Goal: Task Accomplishment & Management: Use online tool/utility

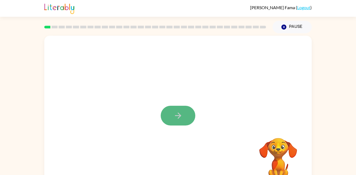
click at [175, 120] on button "button" at bounding box center [178, 116] width 35 height 20
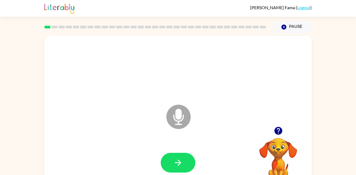
click at [181, 113] on icon "Microphone The Microphone is here when it is your turn to talk" at bounding box center [205, 123] width 81 height 41
click at [176, 166] on icon "button" at bounding box center [177, 162] width 9 height 9
click at [182, 118] on icon "Microphone The Microphone is here when it is your turn to talk" at bounding box center [205, 123] width 81 height 41
click at [186, 158] on button "button" at bounding box center [178, 163] width 35 height 20
click at [178, 115] on icon "Microphone The Microphone is here when it is your turn to talk" at bounding box center [205, 123] width 81 height 41
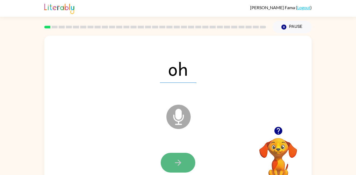
click at [176, 166] on icon "button" at bounding box center [177, 162] width 9 height 9
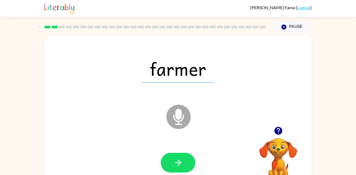
click at [183, 119] on icon at bounding box center [178, 117] width 24 height 24
click at [177, 159] on icon "button" at bounding box center [177, 162] width 9 height 9
click at [180, 115] on icon "Microphone The Microphone is here when it is your turn to talk" at bounding box center [205, 123] width 81 height 41
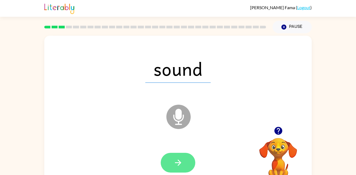
click at [181, 164] on icon "button" at bounding box center [177, 162] width 9 height 9
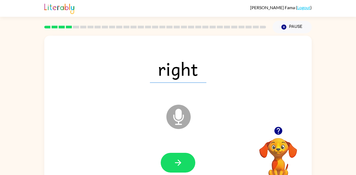
click at [180, 124] on icon "Microphone The Microphone is here when it is your turn to talk" at bounding box center [205, 123] width 81 height 41
click at [180, 123] on icon "Microphone The Microphone is here when it is your turn to talk" at bounding box center [205, 123] width 81 height 41
click at [182, 162] on icon "button" at bounding box center [177, 162] width 9 height 9
click at [179, 113] on icon "Microphone The Microphone is here when it is your turn to talk" at bounding box center [205, 123] width 81 height 41
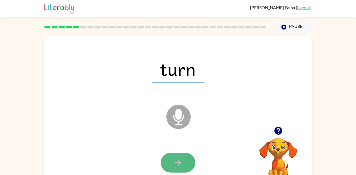
click at [179, 157] on button "button" at bounding box center [178, 163] width 35 height 20
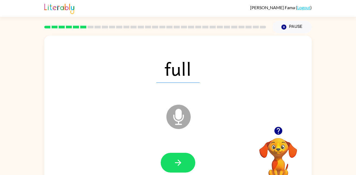
click at [183, 115] on icon "Microphone The Microphone is here when it is your turn to talk" at bounding box center [205, 123] width 81 height 41
click at [187, 164] on button "button" at bounding box center [178, 163] width 35 height 20
click at [180, 110] on icon "Microphone The Microphone is here when it is your turn to talk" at bounding box center [205, 123] width 81 height 41
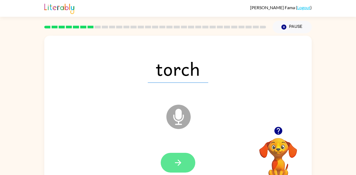
click at [179, 160] on icon "button" at bounding box center [177, 162] width 9 height 9
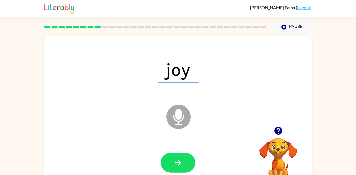
click at [179, 115] on icon "Microphone The Microphone is here when it is your turn to talk" at bounding box center [205, 123] width 81 height 41
click at [176, 167] on button "button" at bounding box center [178, 163] width 35 height 20
click at [175, 117] on icon at bounding box center [178, 117] width 24 height 24
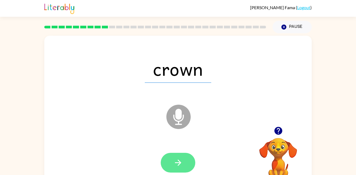
click at [184, 159] on button "button" at bounding box center [178, 163] width 35 height 20
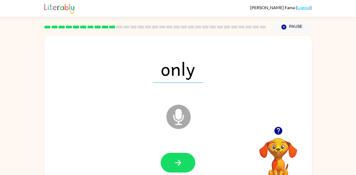
click at [175, 119] on icon at bounding box center [178, 117] width 24 height 24
click at [186, 174] on div at bounding box center [178, 162] width 257 height 44
click at [184, 165] on button "button" at bounding box center [178, 163] width 35 height 20
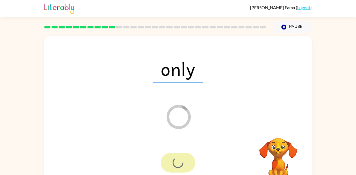
click at [184, 165] on div at bounding box center [178, 163] width 35 height 20
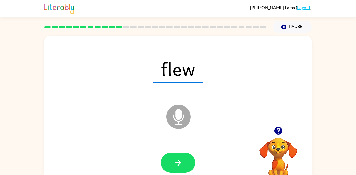
click at [175, 125] on icon at bounding box center [178, 117] width 24 height 24
click at [184, 163] on button "button" at bounding box center [178, 163] width 35 height 20
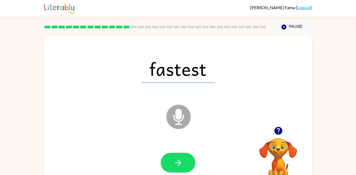
click at [174, 119] on icon "Microphone The Microphone is here when it is your turn to talk" at bounding box center [205, 123] width 81 height 41
click at [190, 159] on button "button" at bounding box center [178, 163] width 35 height 20
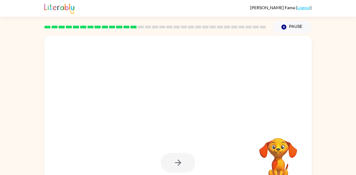
click at [188, 156] on div at bounding box center [178, 163] width 35 height 20
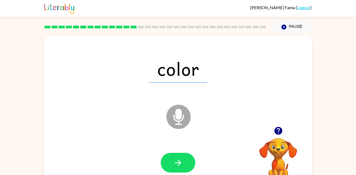
click at [179, 124] on icon "Microphone The Microphone is here when it is your turn to talk" at bounding box center [205, 123] width 81 height 41
click at [169, 169] on button "button" at bounding box center [178, 163] width 35 height 20
click at [182, 117] on icon at bounding box center [178, 117] width 24 height 24
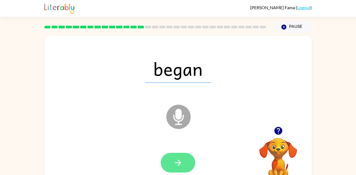
click at [185, 158] on button "button" at bounding box center [178, 163] width 35 height 20
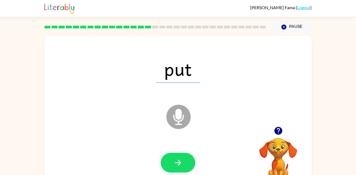
click at [178, 125] on icon at bounding box center [178, 117] width 24 height 24
click at [186, 172] on button "button" at bounding box center [178, 163] width 35 height 20
click at [174, 122] on icon at bounding box center [178, 117] width 24 height 24
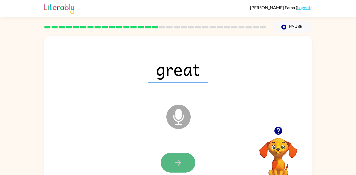
click at [181, 164] on icon "button" at bounding box center [177, 162] width 9 height 9
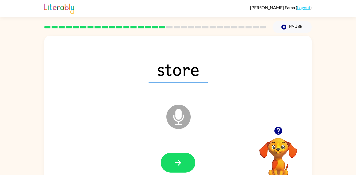
click at [181, 124] on icon at bounding box center [178, 117] width 24 height 24
click at [173, 168] on button "button" at bounding box center [178, 163] width 35 height 20
click at [177, 107] on icon at bounding box center [178, 117] width 24 height 24
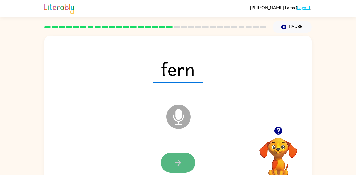
click at [177, 163] on icon "button" at bounding box center [177, 162] width 9 height 9
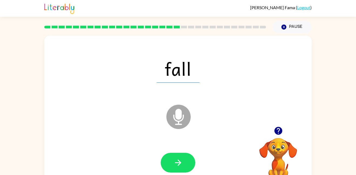
click at [174, 126] on icon at bounding box center [178, 117] width 24 height 24
click at [181, 161] on icon "button" at bounding box center [177, 162] width 9 height 9
click at [181, 109] on icon at bounding box center [178, 117] width 24 height 24
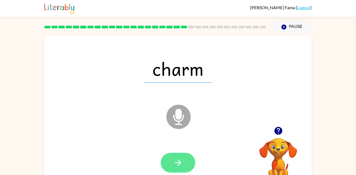
click at [186, 160] on button "button" at bounding box center [178, 163] width 35 height 20
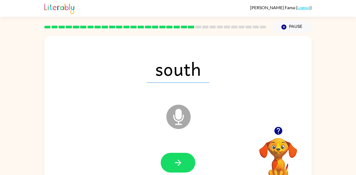
click at [176, 117] on icon "Microphone The Microphone is here when it is your turn to talk" at bounding box center [205, 123] width 81 height 41
click at [176, 157] on button "button" at bounding box center [178, 163] width 35 height 20
click at [177, 124] on icon "Microphone The Microphone is here when it is your turn to talk" at bounding box center [205, 123] width 81 height 41
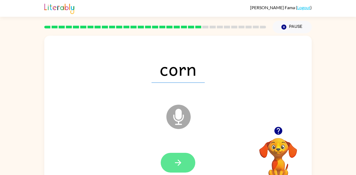
click at [182, 162] on icon "button" at bounding box center [177, 162] width 9 height 9
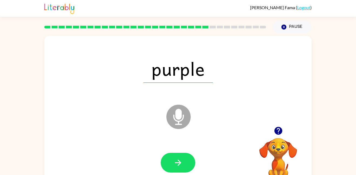
click at [178, 118] on icon "Microphone The Microphone is here when it is your turn to talk" at bounding box center [205, 123] width 81 height 41
click at [187, 155] on button "button" at bounding box center [178, 163] width 35 height 20
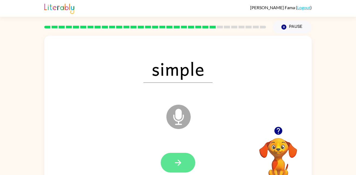
click at [181, 161] on icon "button" at bounding box center [177, 162] width 9 height 9
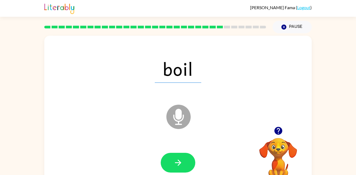
click at [180, 120] on icon "Microphone The Microphone is here when it is your turn to talk" at bounding box center [205, 123] width 81 height 41
click at [183, 164] on icon "button" at bounding box center [177, 162] width 9 height 9
click at [184, 112] on icon at bounding box center [178, 117] width 24 height 24
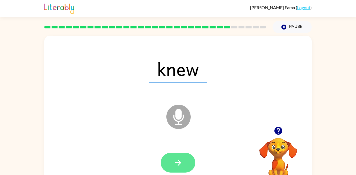
click at [182, 158] on icon "button" at bounding box center [177, 162] width 9 height 9
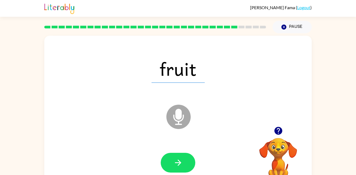
click at [178, 108] on icon at bounding box center [178, 117] width 24 height 24
click at [183, 165] on button "button" at bounding box center [178, 163] width 35 height 20
click at [184, 116] on icon at bounding box center [178, 117] width 24 height 24
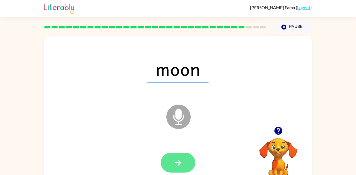
click at [180, 160] on icon "button" at bounding box center [177, 162] width 9 height 9
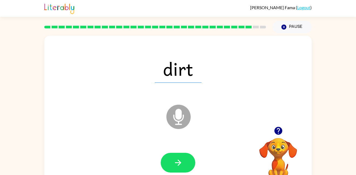
click at [178, 116] on icon "Microphone The Microphone is here when it is your turn to talk" at bounding box center [205, 123] width 81 height 41
click at [178, 163] on icon "button" at bounding box center [178, 162] width 6 height 6
click at [176, 112] on icon "Microphone The Microphone is here when it is your turn to talk" at bounding box center [205, 123] width 81 height 41
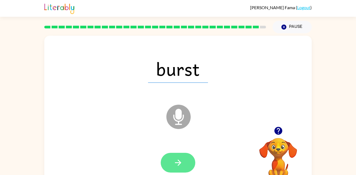
click at [187, 161] on button "button" at bounding box center [178, 163] width 35 height 20
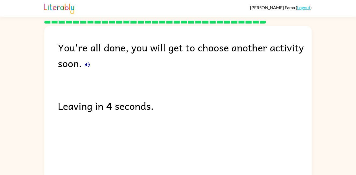
click at [187, 161] on div "You're all done, you will get to choose another activity soon. Leaving in 4 sec…" at bounding box center [177, 101] width 267 height 151
click at [85, 63] on icon "button" at bounding box center [87, 64] width 6 height 6
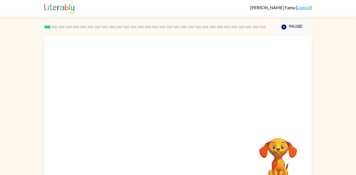
click at [159, 102] on video "Your browser must support playing .mp4 files to use Literably. Please try using…" at bounding box center [177, 81] width 267 height 91
click at [180, 120] on icon "button" at bounding box center [177, 115] width 9 height 9
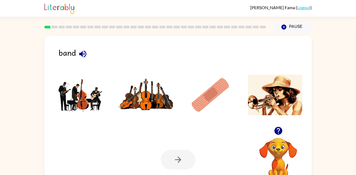
click at [133, 97] on img at bounding box center [146, 95] width 55 height 41
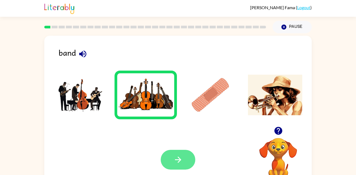
click at [181, 159] on icon "button" at bounding box center [177, 159] width 9 height 9
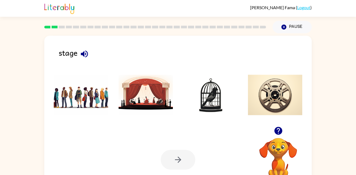
click at [135, 103] on img at bounding box center [146, 95] width 55 height 41
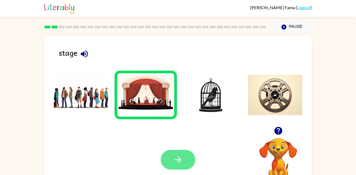
click at [178, 158] on icon "button" at bounding box center [178, 159] width 6 height 6
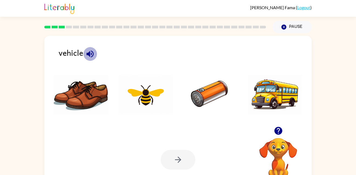
click at [92, 53] on icon "button" at bounding box center [89, 53] width 9 height 9
click at [89, 54] on icon "button" at bounding box center [89, 53] width 7 height 7
click at [146, 101] on img at bounding box center [146, 95] width 55 height 41
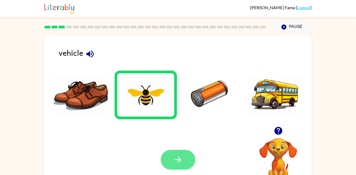
click at [179, 160] on icon "button" at bounding box center [177, 159] width 9 height 9
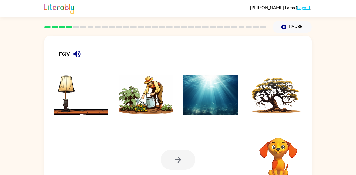
click at [179, 160] on div at bounding box center [178, 160] width 35 height 20
click at [217, 109] on img at bounding box center [210, 95] width 55 height 41
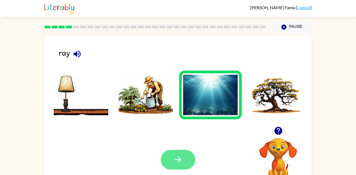
click at [187, 158] on button "button" at bounding box center [178, 160] width 35 height 20
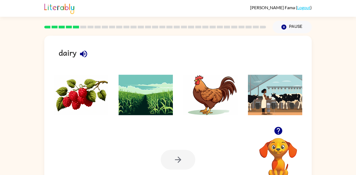
click at [85, 55] on icon "button" at bounding box center [83, 53] width 9 height 9
click at [267, 101] on img at bounding box center [275, 95] width 55 height 41
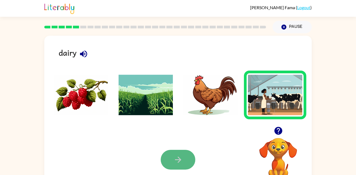
click at [181, 167] on button "button" at bounding box center [178, 160] width 35 height 20
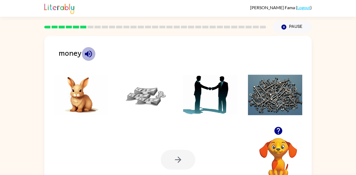
click at [90, 52] on icon "button" at bounding box center [88, 53] width 9 height 9
click at [156, 99] on img at bounding box center [146, 95] width 55 height 41
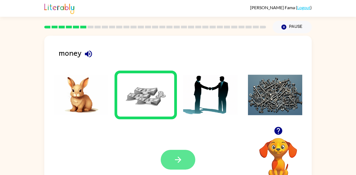
click at [173, 158] on icon "button" at bounding box center [177, 159] width 9 height 9
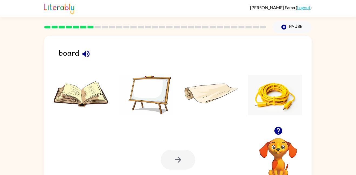
click at [86, 52] on icon "button" at bounding box center [85, 53] width 7 height 7
click at [135, 93] on img at bounding box center [146, 95] width 55 height 41
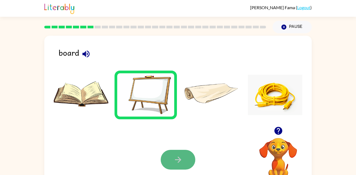
click at [171, 161] on button "button" at bounding box center [178, 160] width 35 height 20
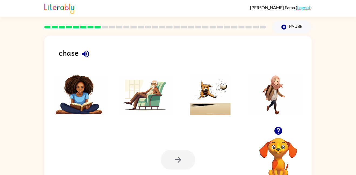
click at [86, 53] on icon "button" at bounding box center [85, 53] width 9 height 9
click at [204, 93] on img at bounding box center [210, 95] width 55 height 41
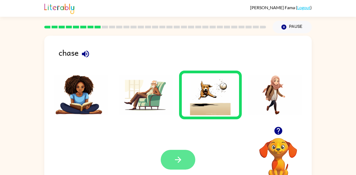
click at [178, 155] on icon "button" at bounding box center [177, 159] width 9 height 9
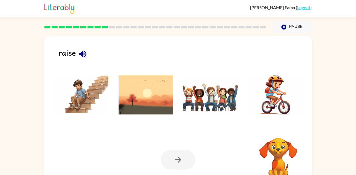
click at [84, 51] on icon "button" at bounding box center [82, 53] width 7 height 7
click at [228, 105] on img at bounding box center [210, 95] width 55 height 41
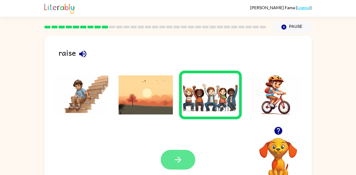
click at [186, 159] on button "button" at bounding box center [178, 160] width 35 height 20
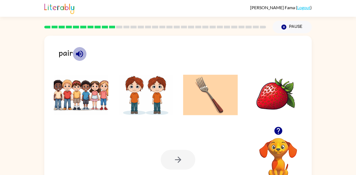
click at [81, 56] on icon "button" at bounding box center [79, 53] width 7 height 7
click at [98, 102] on img at bounding box center [81, 95] width 55 height 41
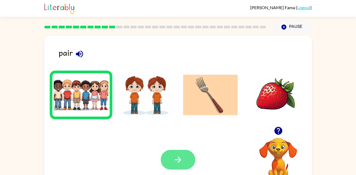
click at [188, 165] on button "button" at bounding box center [178, 160] width 35 height 20
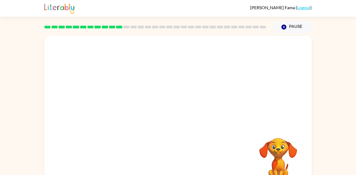
click at [282, 159] on video "Your browser must support playing .mp4 files to use Literably. Please try using…" at bounding box center [278, 156] width 54 height 54
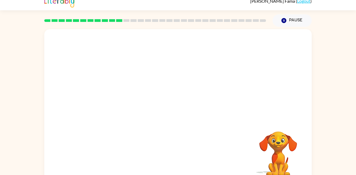
scroll to position [6, 0]
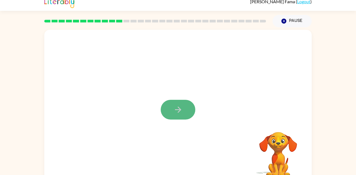
click at [182, 114] on icon "button" at bounding box center [177, 109] width 9 height 9
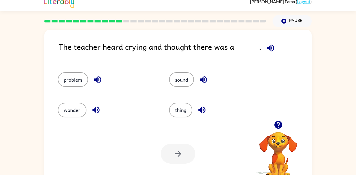
click at [270, 47] on icon "button" at bounding box center [270, 47] width 7 height 7
click at [205, 113] on icon "button" at bounding box center [201, 109] width 9 height 9
click at [204, 83] on icon "button" at bounding box center [203, 79] width 9 height 9
click at [98, 79] on icon "button" at bounding box center [97, 79] width 9 height 9
click at [66, 85] on button "problem" at bounding box center [73, 79] width 30 height 15
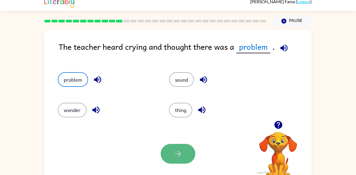
click at [177, 155] on icon "button" at bounding box center [177, 153] width 9 height 9
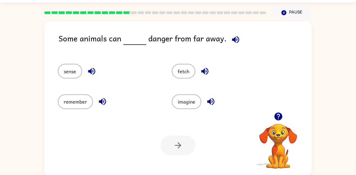
scroll to position [15, 0]
click at [235, 45] on button "button" at bounding box center [236, 39] width 14 height 14
click at [72, 62] on div "sense" at bounding box center [105, 68] width 114 height 30
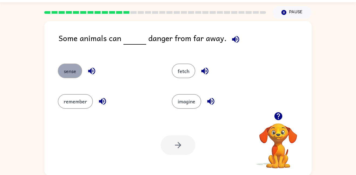
click at [73, 66] on button "sense" at bounding box center [70, 70] width 24 height 15
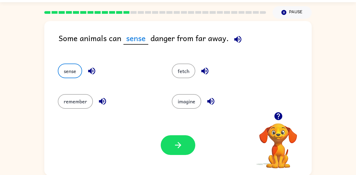
click at [214, 153] on div "Your browser must support playing .mp4 files to use Literably. Please try using…" at bounding box center [177, 144] width 267 height 61
click at [177, 147] on icon "button" at bounding box center [178, 145] width 6 height 6
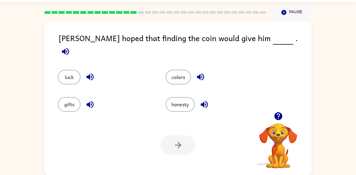
click at [70, 47] on icon "button" at bounding box center [65, 51] width 9 height 9
click at [75, 70] on button "luck" at bounding box center [69, 77] width 23 height 15
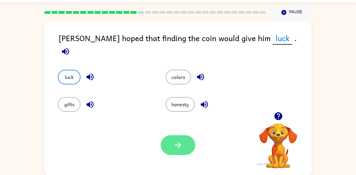
click at [175, 138] on button "button" at bounding box center [178, 145] width 35 height 20
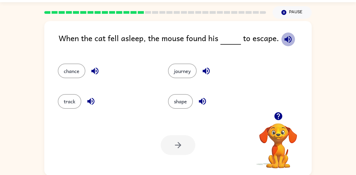
click at [287, 39] on icon "button" at bounding box center [287, 39] width 7 height 7
click at [72, 72] on button "chance" at bounding box center [72, 70] width 28 height 15
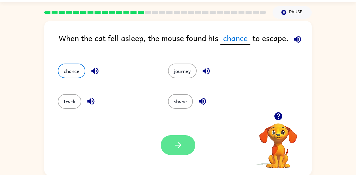
click at [180, 147] on icon "button" at bounding box center [177, 144] width 9 height 9
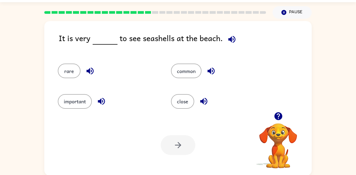
click at [229, 42] on icon "button" at bounding box center [231, 39] width 9 height 9
click at [85, 103] on button "important" at bounding box center [75, 101] width 34 height 15
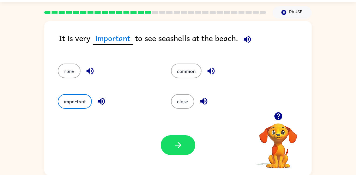
click at [250, 37] on icon "button" at bounding box center [246, 39] width 9 height 9
click at [173, 150] on button "button" at bounding box center [178, 145] width 35 height 20
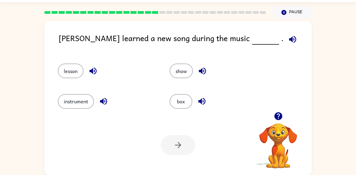
click at [288, 39] on icon "button" at bounding box center [292, 39] width 9 height 9
click at [186, 71] on button "show" at bounding box center [181, 70] width 23 height 15
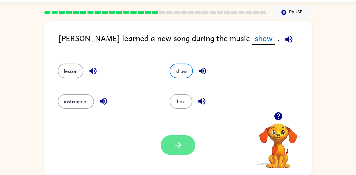
click at [176, 142] on icon "button" at bounding box center [177, 144] width 9 height 9
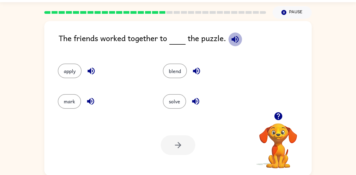
click at [238, 41] on icon "button" at bounding box center [234, 39] width 9 height 9
click at [172, 97] on button "solve" at bounding box center [174, 101] width 23 height 15
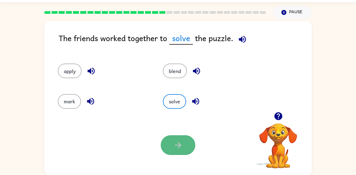
click at [173, 152] on button "button" at bounding box center [178, 145] width 35 height 20
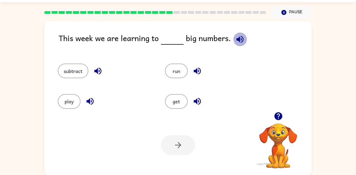
click at [238, 38] on icon "button" at bounding box center [239, 39] width 7 height 7
click at [74, 68] on button "subtract" at bounding box center [73, 70] width 31 height 15
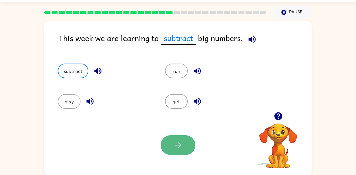
click at [167, 142] on button "button" at bounding box center [178, 145] width 35 height 20
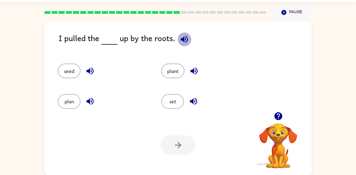
click at [186, 42] on icon "button" at bounding box center [184, 39] width 9 height 9
click at [181, 70] on button "plant" at bounding box center [172, 70] width 23 height 15
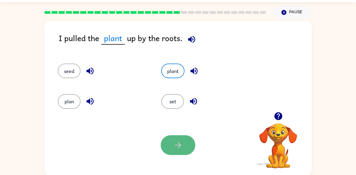
click at [186, 137] on button "button" at bounding box center [178, 145] width 35 height 20
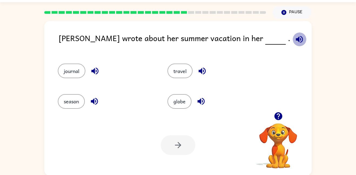
click at [296, 40] on icon "button" at bounding box center [299, 39] width 7 height 7
click at [82, 71] on button "journal" at bounding box center [72, 70] width 28 height 15
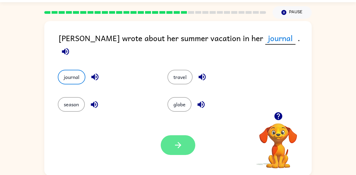
click at [180, 138] on button "button" at bounding box center [178, 145] width 35 height 20
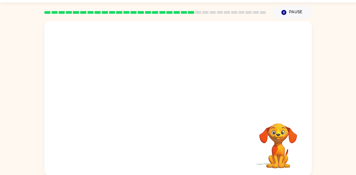
click at [127, 96] on video "Your browser must support playing .mp4 files to use Literably. Please try using…" at bounding box center [177, 66] width 267 height 91
click at [71, 85] on video "Your browser must support playing .mp4 files to use Literably. Please try using…" at bounding box center [177, 66] width 267 height 91
click at [177, 102] on icon "button" at bounding box center [177, 100] width 9 height 9
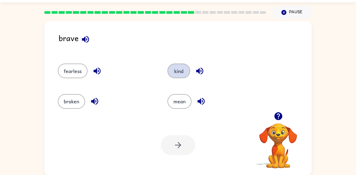
click at [184, 69] on button "kind" at bounding box center [178, 70] width 23 height 15
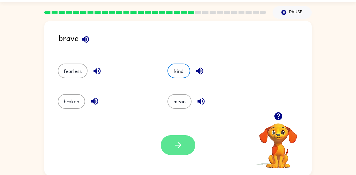
click at [184, 138] on button "button" at bounding box center [178, 145] width 35 height 20
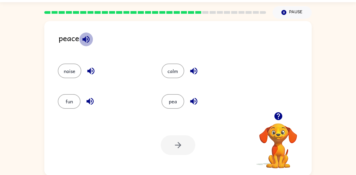
click at [87, 38] on icon "button" at bounding box center [85, 39] width 7 height 7
click at [184, 74] on div "calm" at bounding box center [206, 70] width 91 height 15
click at [148, 68] on div "noise" at bounding box center [103, 70] width 91 height 15
click at [171, 69] on button "calm" at bounding box center [172, 70] width 23 height 15
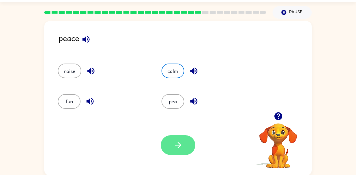
click at [182, 145] on icon "button" at bounding box center [177, 144] width 9 height 9
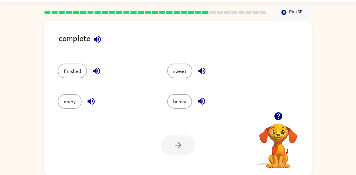
click at [98, 40] on icon "button" at bounding box center [97, 39] width 7 height 7
click at [79, 71] on button "finished" at bounding box center [72, 70] width 29 height 15
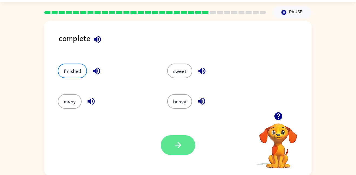
click at [179, 140] on icon "button" at bounding box center [177, 144] width 9 height 9
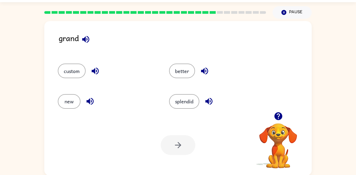
click at [85, 39] on icon "button" at bounding box center [85, 39] width 7 height 7
click at [99, 71] on icon "button" at bounding box center [94, 70] width 9 height 9
click at [91, 98] on icon "button" at bounding box center [89, 101] width 7 height 7
click at [206, 72] on icon "button" at bounding box center [204, 70] width 9 height 9
click at [211, 100] on icon "button" at bounding box center [208, 101] width 7 height 7
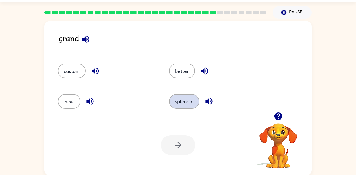
click at [186, 100] on button "splendid" at bounding box center [184, 101] width 30 height 15
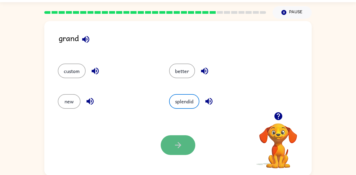
click at [168, 144] on button "button" at bounding box center [178, 145] width 35 height 20
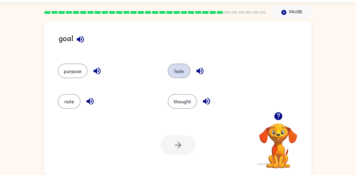
click at [184, 70] on button "hole" at bounding box center [179, 70] width 23 height 15
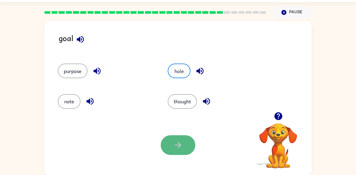
click at [183, 141] on button "button" at bounding box center [178, 145] width 35 height 20
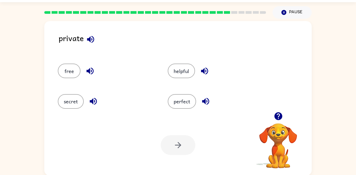
click at [95, 42] on icon "button" at bounding box center [90, 39] width 9 height 9
click at [72, 97] on button "secret" at bounding box center [71, 101] width 26 height 15
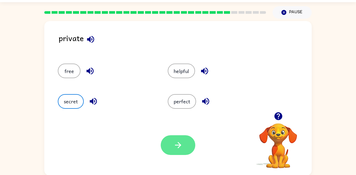
click at [183, 141] on button "button" at bounding box center [178, 145] width 35 height 20
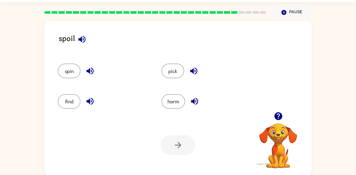
click at [91, 70] on icon "button" at bounding box center [89, 71] width 7 height 7
click at [89, 100] on icon "button" at bounding box center [89, 101] width 7 height 7
click at [192, 74] on icon "button" at bounding box center [193, 70] width 9 height 9
click at [196, 102] on icon "button" at bounding box center [194, 100] width 9 height 9
click at [173, 105] on button "harm" at bounding box center [172, 101] width 23 height 15
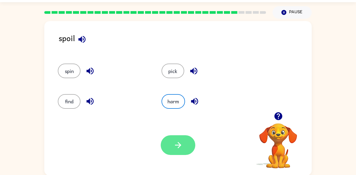
click at [179, 141] on icon "button" at bounding box center [177, 144] width 9 height 9
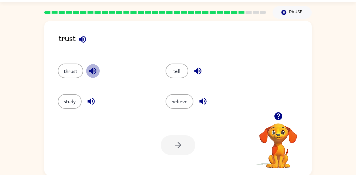
click at [94, 71] on icon "button" at bounding box center [92, 71] width 7 height 7
click at [79, 39] on icon "button" at bounding box center [82, 39] width 9 height 9
click at [188, 106] on button "believe" at bounding box center [180, 101] width 28 height 15
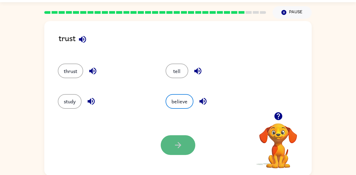
click at [181, 141] on icon "button" at bounding box center [177, 144] width 9 height 9
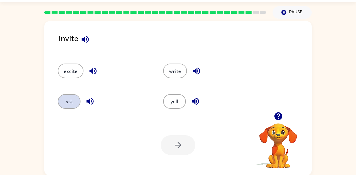
click at [70, 100] on button "ask" at bounding box center [69, 101] width 23 height 15
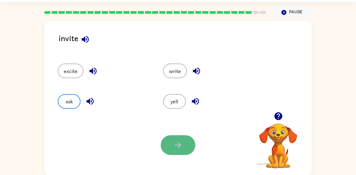
click at [170, 144] on button "button" at bounding box center [178, 145] width 35 height 20
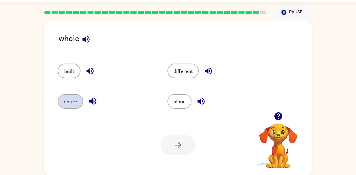
click at [77, 105] on button "entire" at bounding box center [70, 101] width 25 height 15
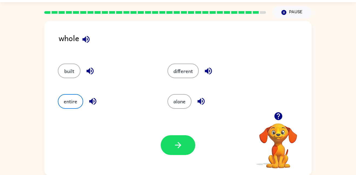
click at [89, 102] on icon "button" at bounding box center [92, 101] width 7 height 7
click at [174, 147] on icon "button" at bounding box center [177, 144] width 9 height 9
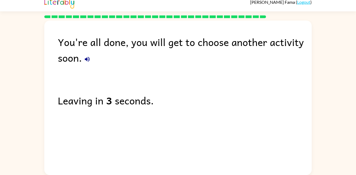
click at [88, 57] on icon "button" at bounding box center [87, 59] width 6 height 6
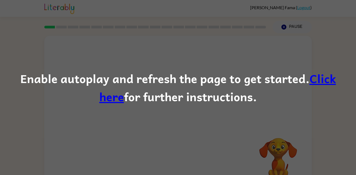
click at [331, 82] on link "Click here" at bounding box center [217, 87] width 237 height 36
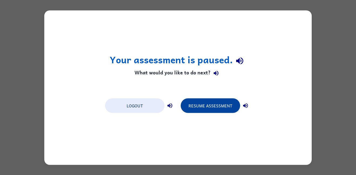
click at [205, 105] on button "Resume Assessment" at bounding box center [210, 105] width 59 height 15
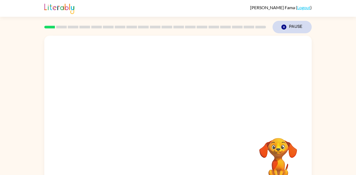
click at [290, 27] on button "Pause Pause" at bounding box center [291, 27] width 39 height 12
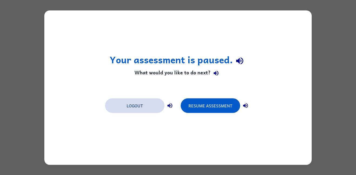
click at [131, 106] on button "Logout" at bounding box center [134, 105] width 59 height 15
